Goal: Transaction & Acquisition: Obtain resource

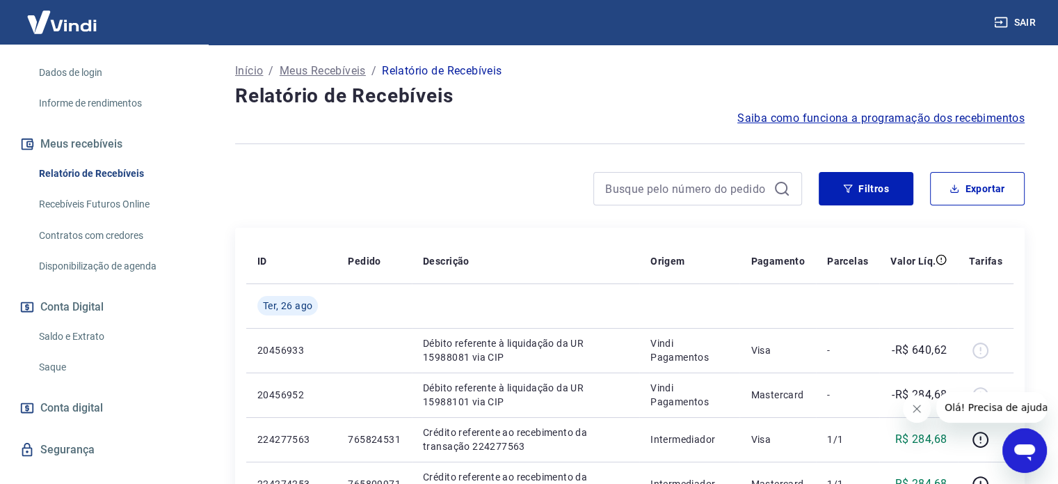
scroll to position [271, 0]
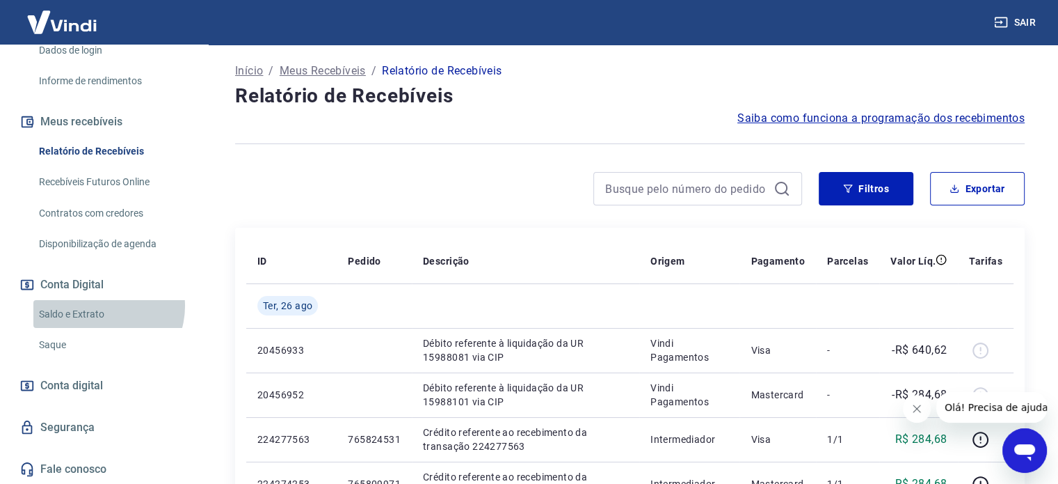
click at [102, 306] on link "Saldo e Extrato" at bounding box center [112, 314] width 158 height 29
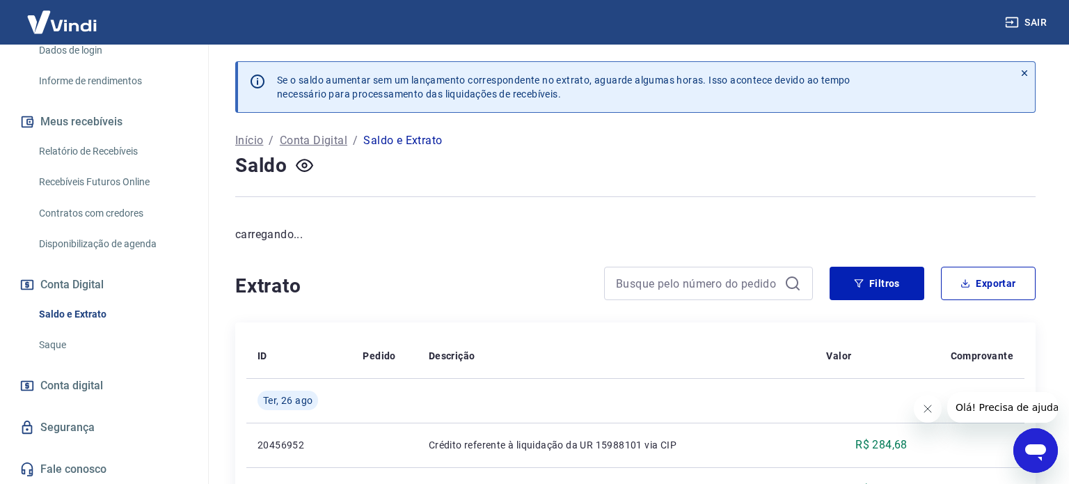
click at [92, 340] on link "Saque" at bounding box center [112, 345] width 158 height 29
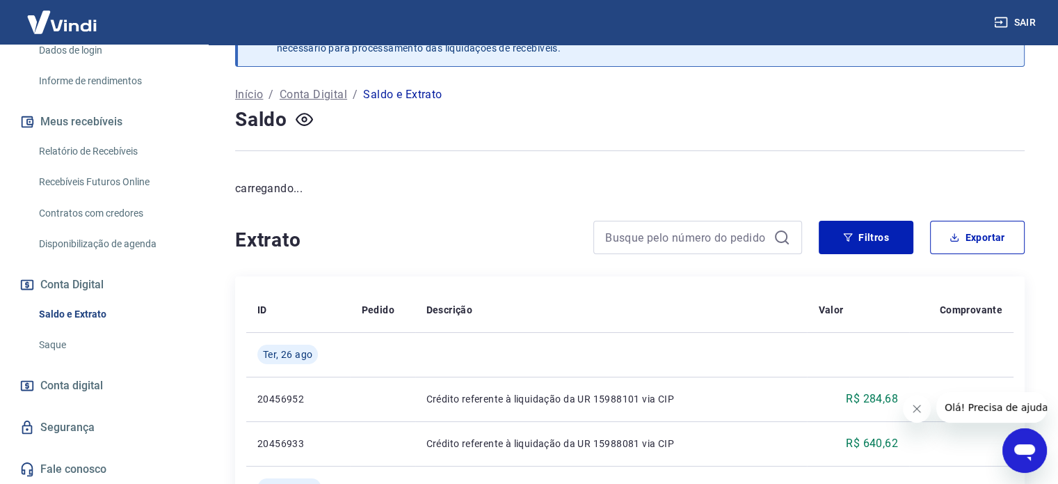
scroll to position [70, 0]
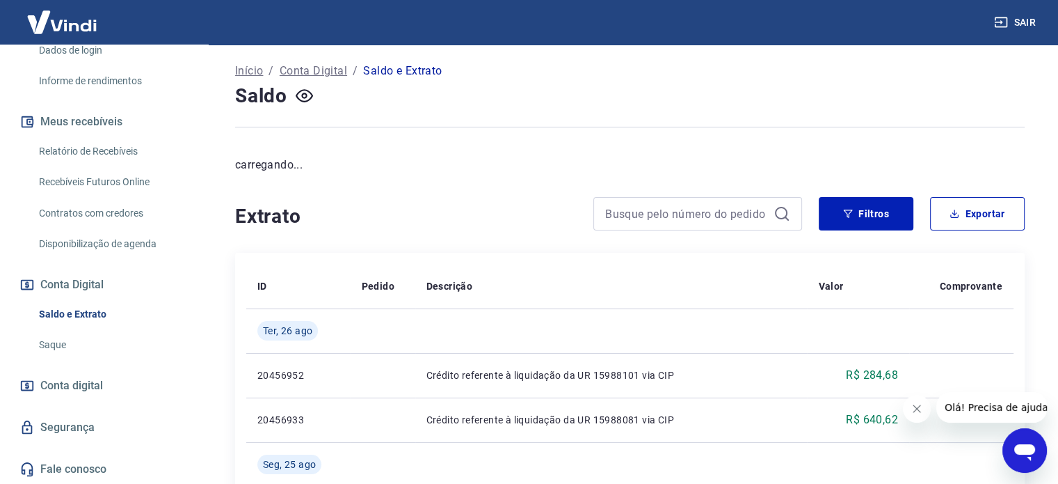
click at [78, 340] on link "Saque" at bounding box center [112, 345] width 158 height 29
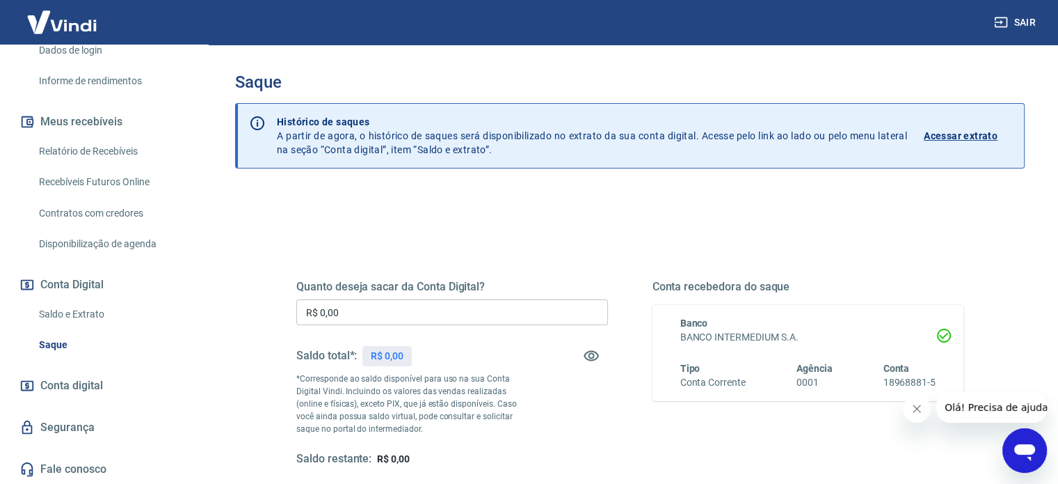
scroll to position [132, 0]
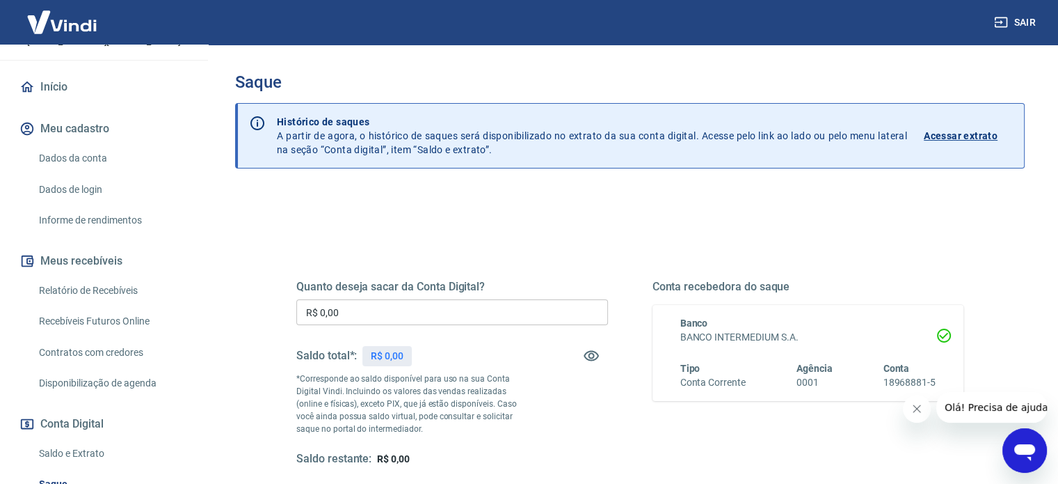
click at [92, 283] on link "Relatório de Recebíveis" at bounding box center [112, 290] width 158 height 29
click at [905, 413] on button "Fechar mensagem da empresa" at bounding box center [917, 409] width 28 height 28
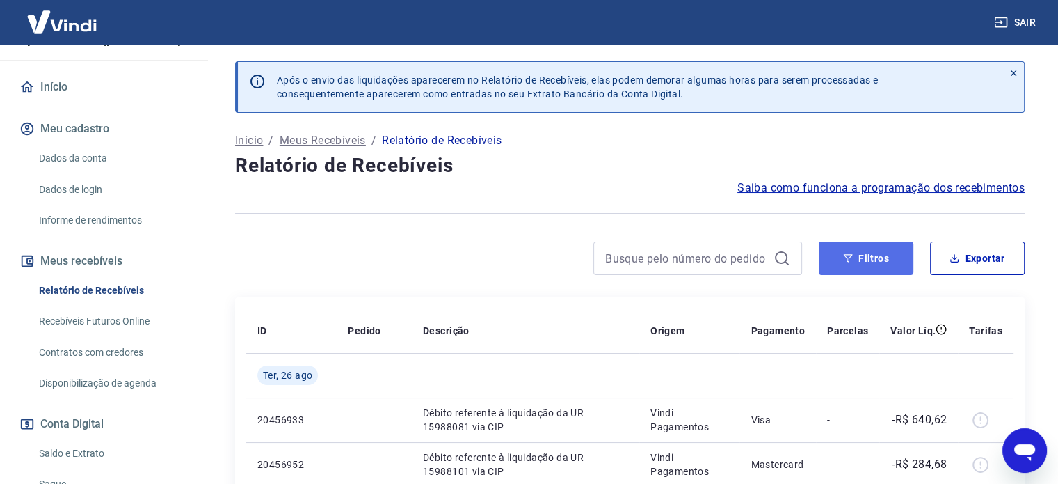
click at [891, 260] on button "Filtros" at bounding box center [866, 257] width 95 height 33
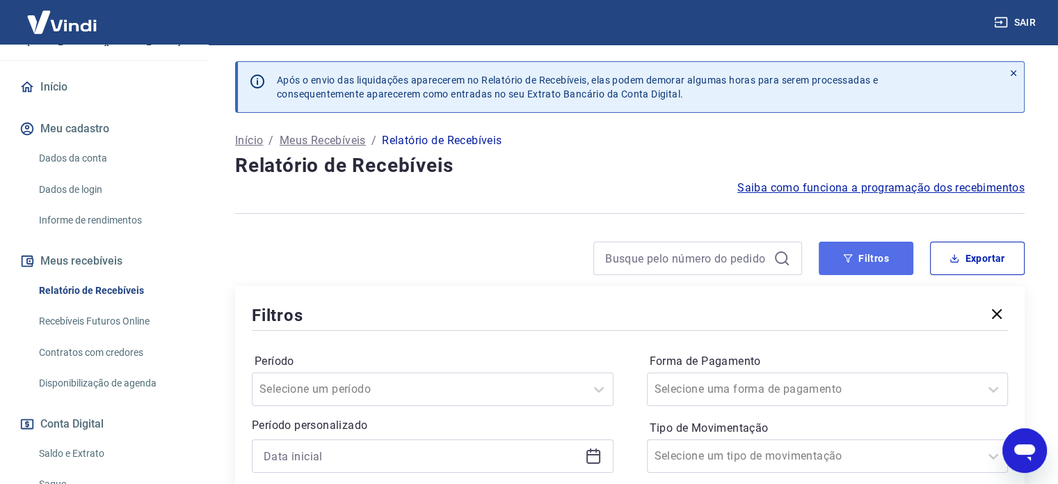
click at [852, 259] on icon "button" at bounding box center [848, 258] width 10 height 10
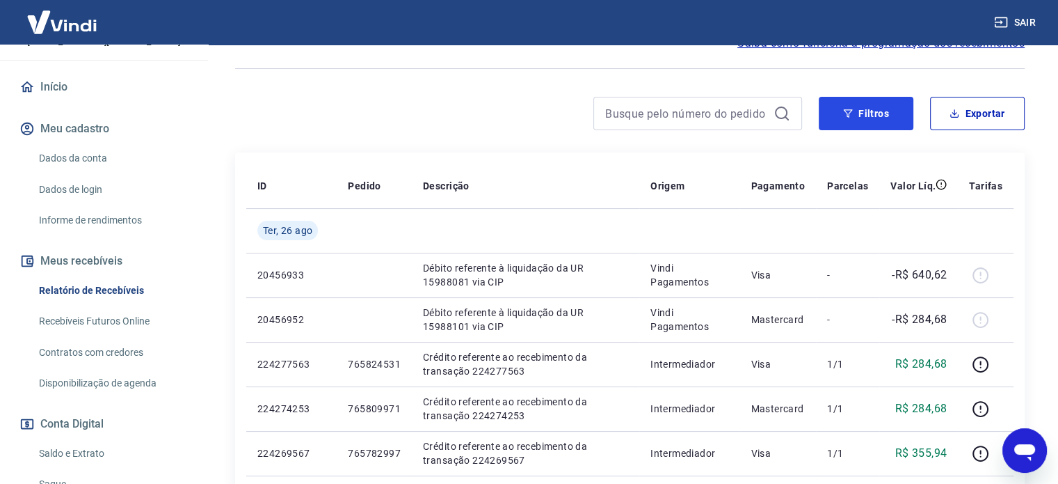
scroll to position [70, 0]
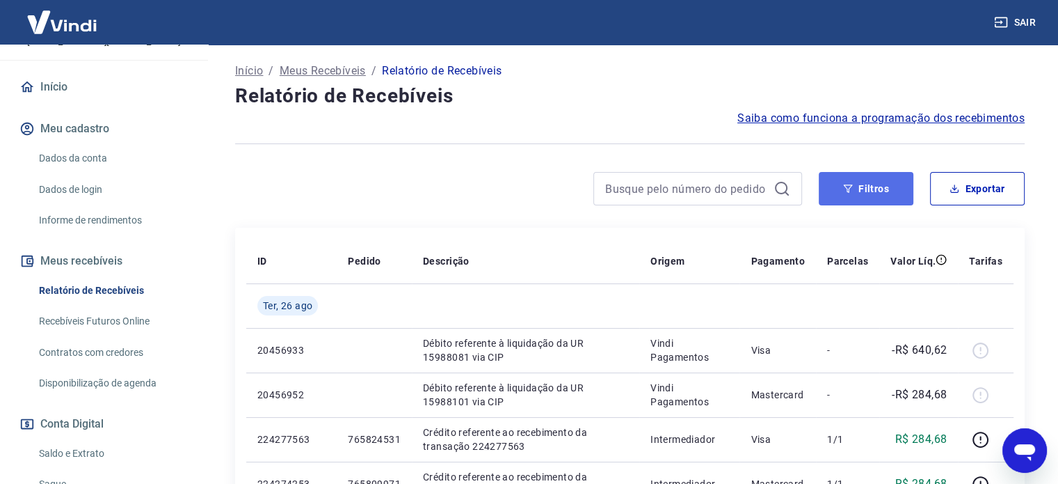
click at [860, 191] on button "Filtros" at bounding box center [866, 188] width 95 height 33
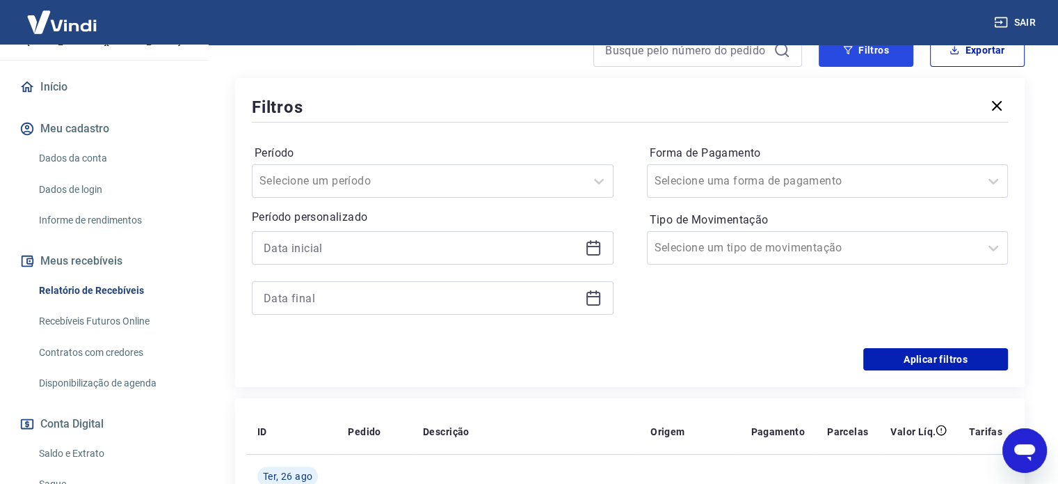
scroll to position [209, 0]
click at [345, 243] on input at bounding box center [422, 247] width 316 height 21
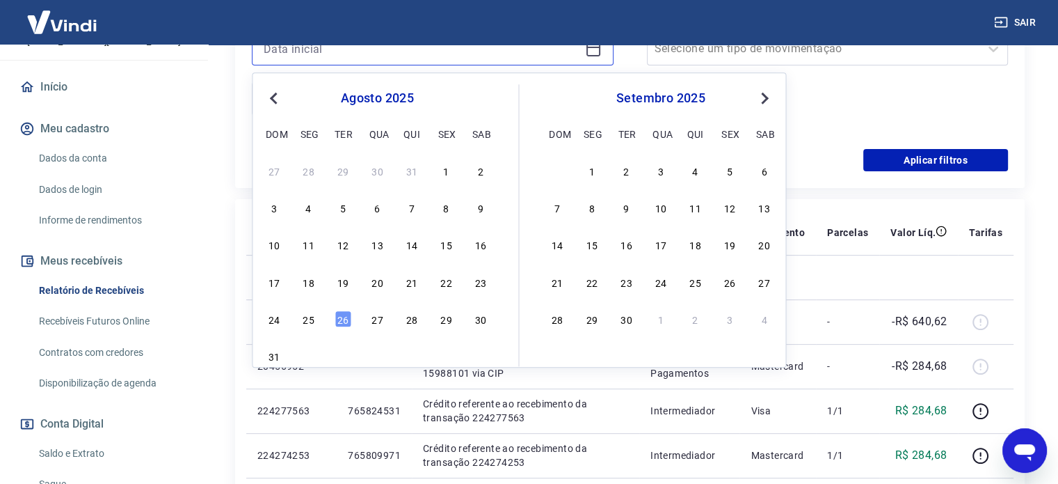
scroll to position [418, 0]
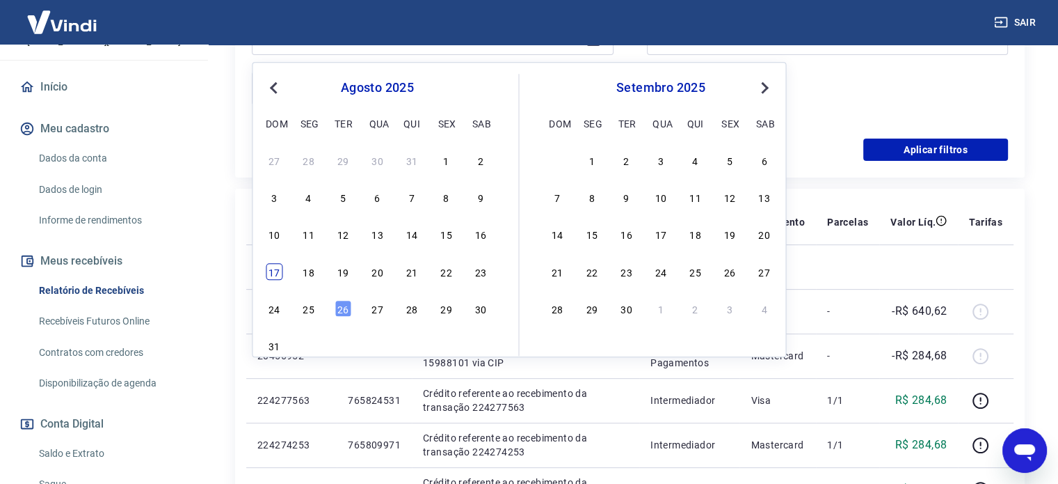
click at [276, 278] on div "17" at bounding box center [274, 271] width 17 height 17
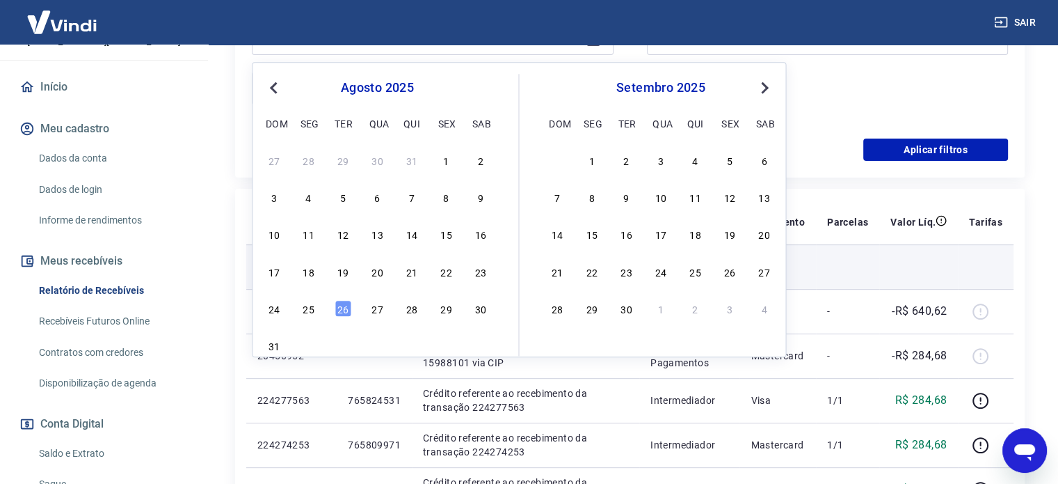
type input "[DATE]"
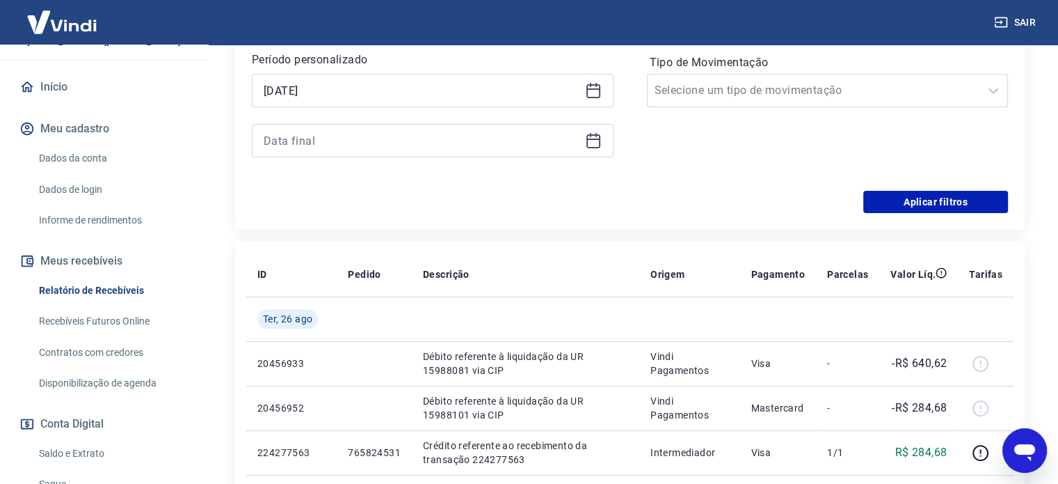
scroll to position [278, 0]
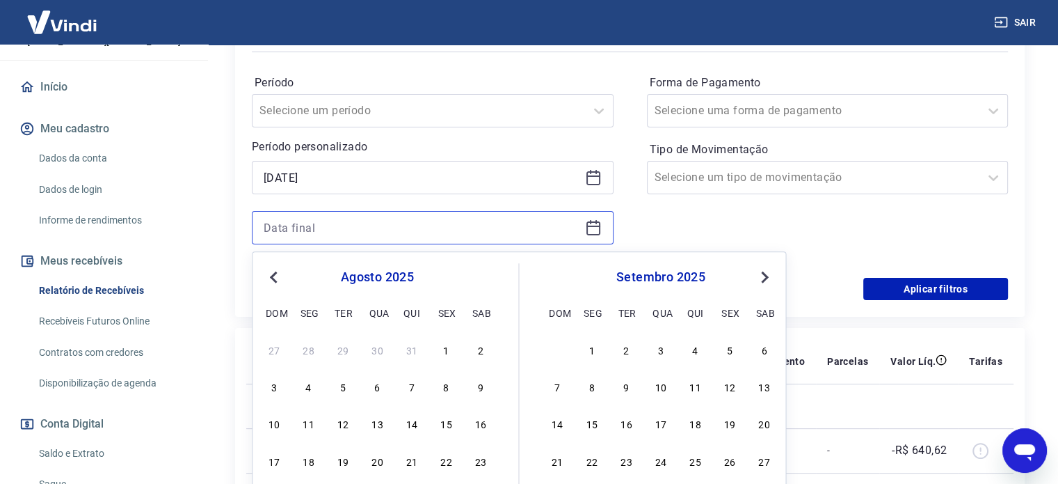
click at [358, 223] on input at bounding box center [422, 227] width 316 height 21
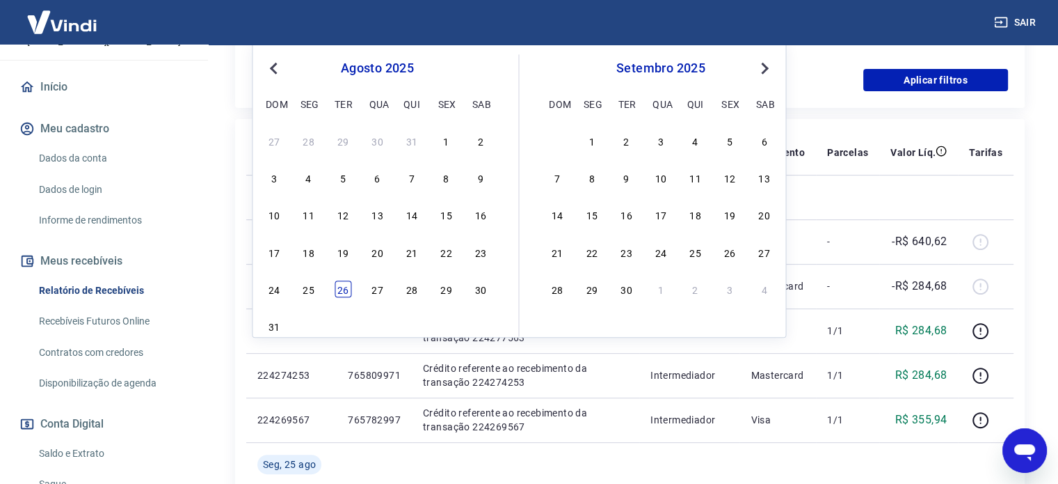
click at [340, 293] on div "26" at bounding box center [343, 288] width 17 height 17
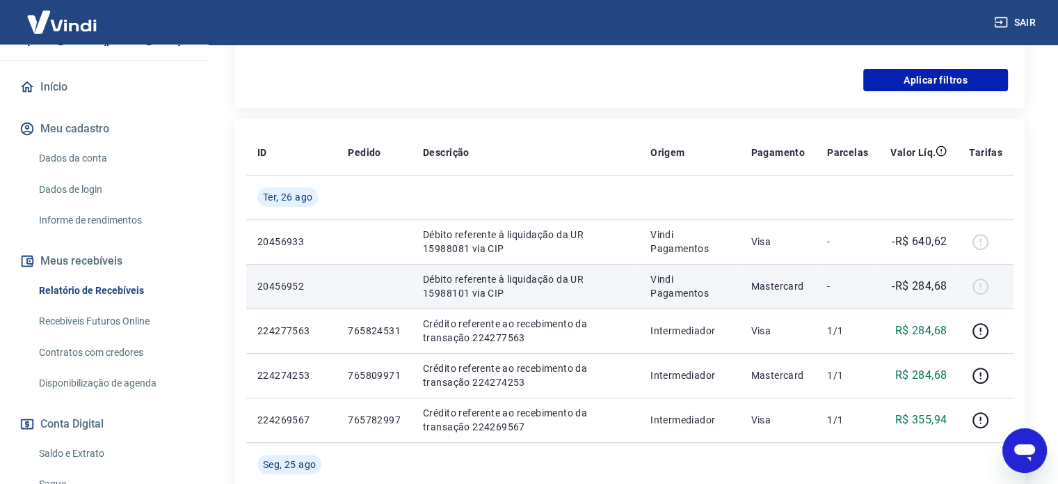
type input "[DATE]"
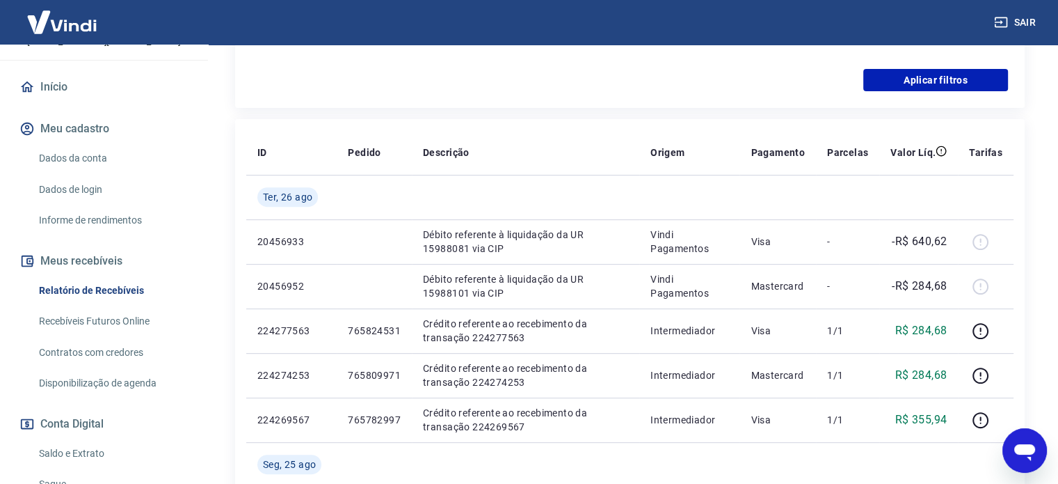
scroll to position [348, 0]
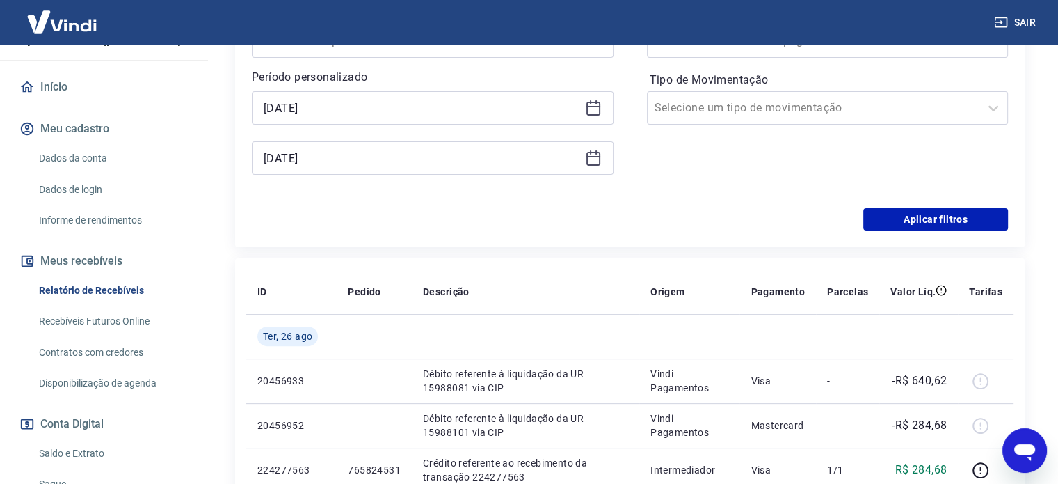
click at [963, 230] on div "Filtros Período Selecione um período Período personalizado Selected date: [DATE…" at bounding box center [630, 92] width 790 height 309
click at [965, 224] on button "Aplicar filtros" at bounding box center [936, 219] width 145 height 22
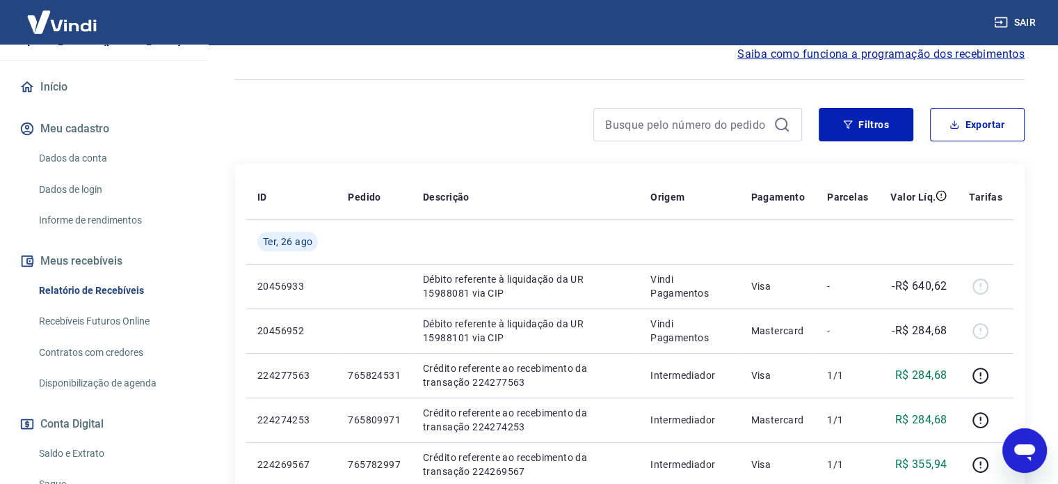
scroll to position [70, 0]
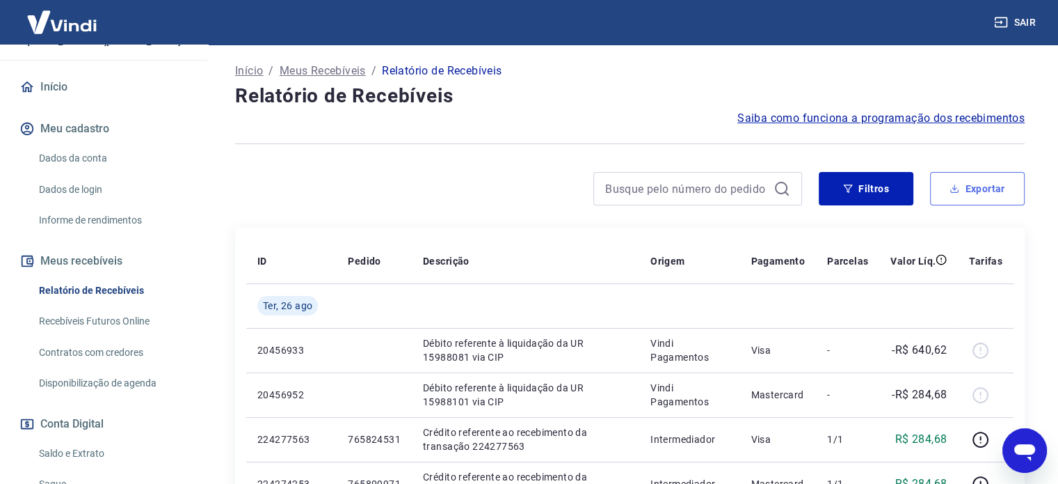
click at [983, 187] on button "Exportar" at bounding box center [977, 188] width 95 height 33
type input "[DATE]"
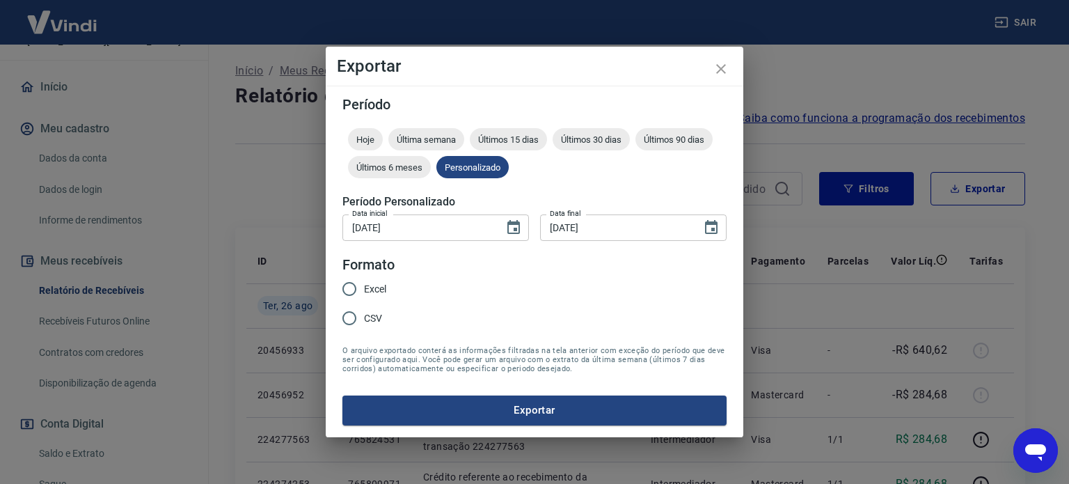
click at [351, 286] on input "Excel" at bounding box center [349, 288] width 29 height 29
radio input "true"
click at [438, 406] on button "Exportar" at bounding box center [534, 409] width 384 height 29
